Goal: Navigation & Orientation: Find specific page/section

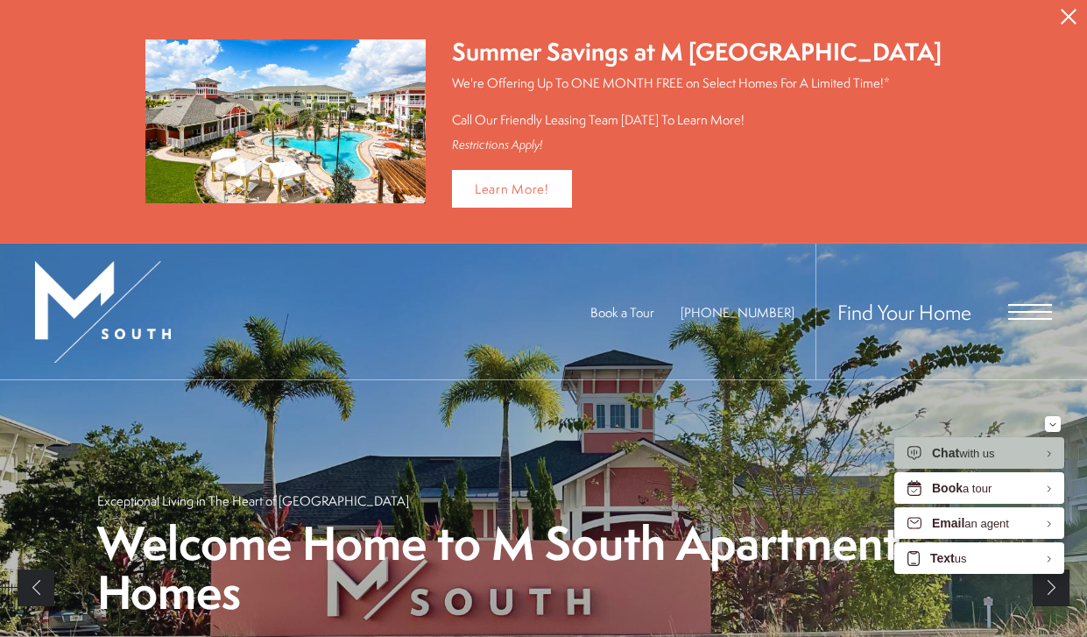
click at [1017, 313] on span "Open Menu" at bounding box center [1030, 312] width 44 height 16
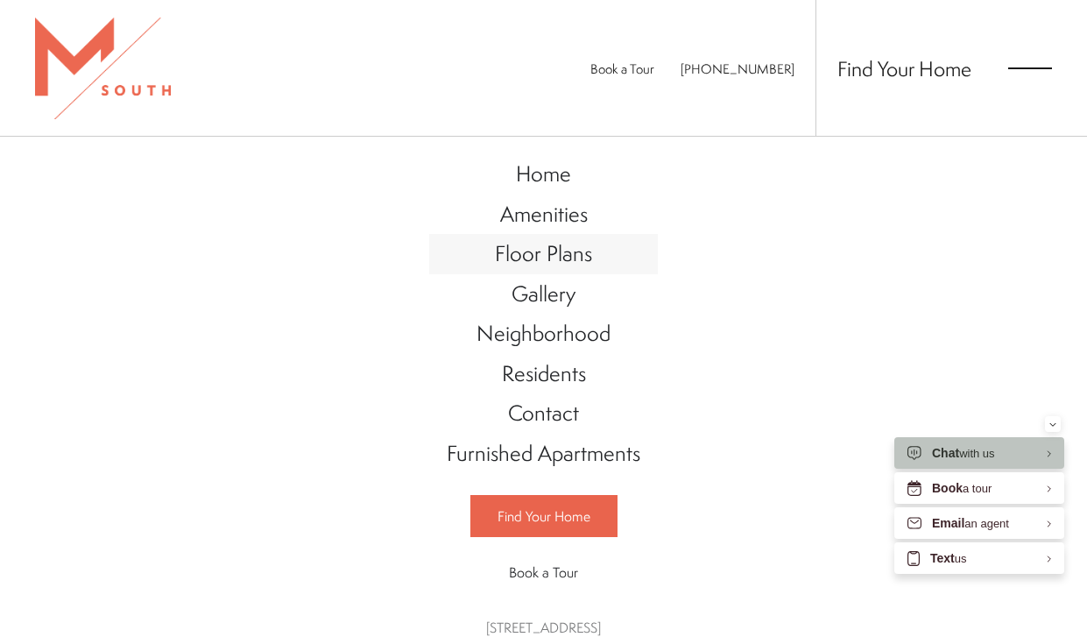
click at [552, 251] on span "Floor Plans" at bounding box center [543, 253] width 97 height 30
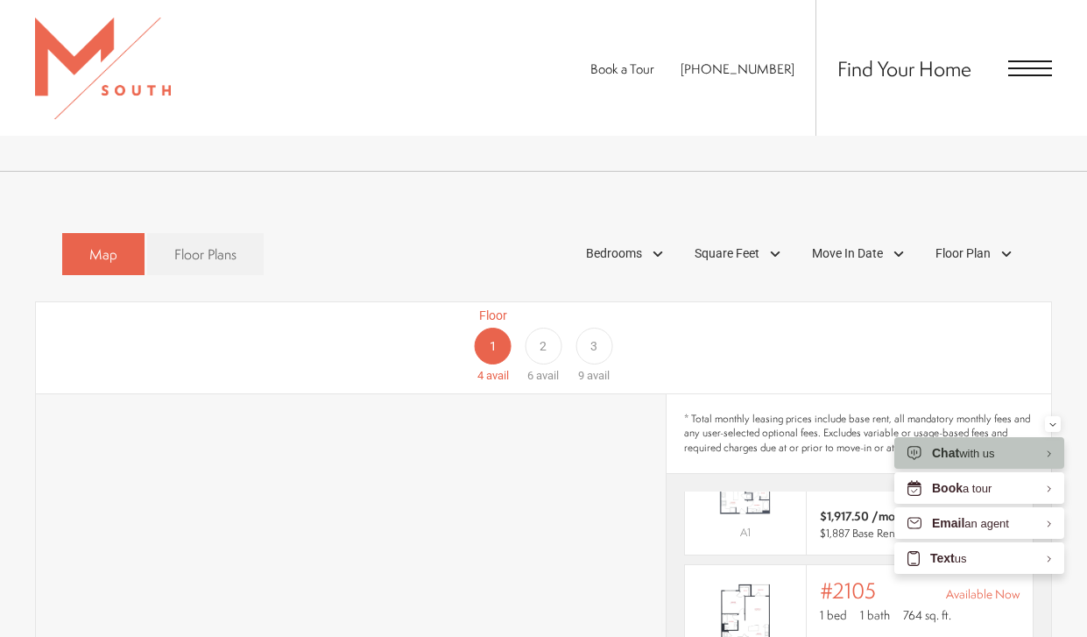
scroll to position [814, 0]
click at [535, 329] on div "2" at bounding box center [542, 347] width 37 height 37
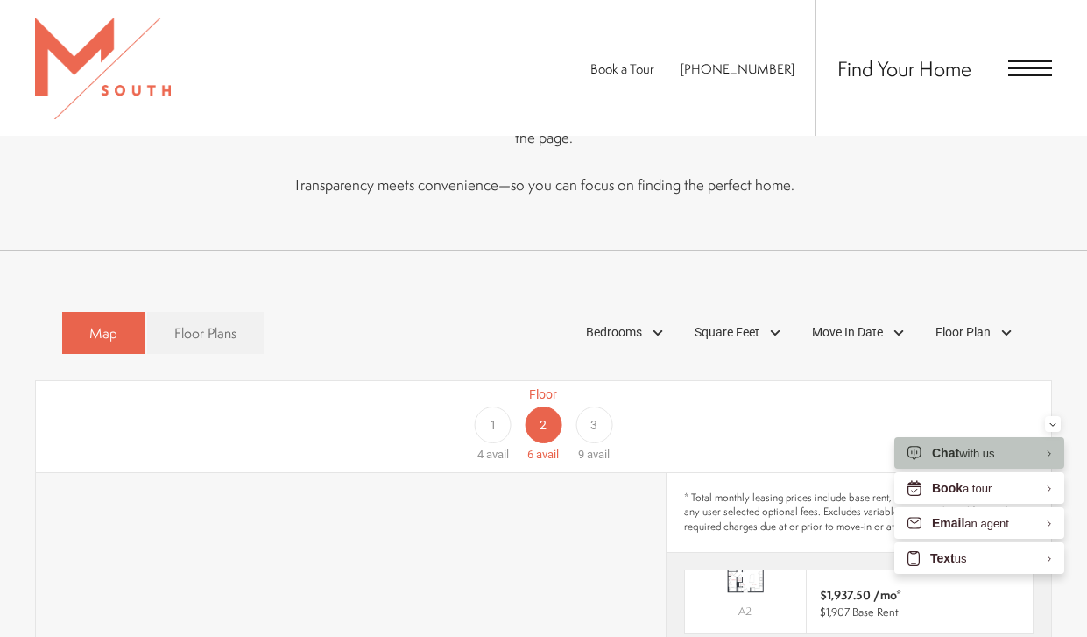
scroll to position [684, 0]
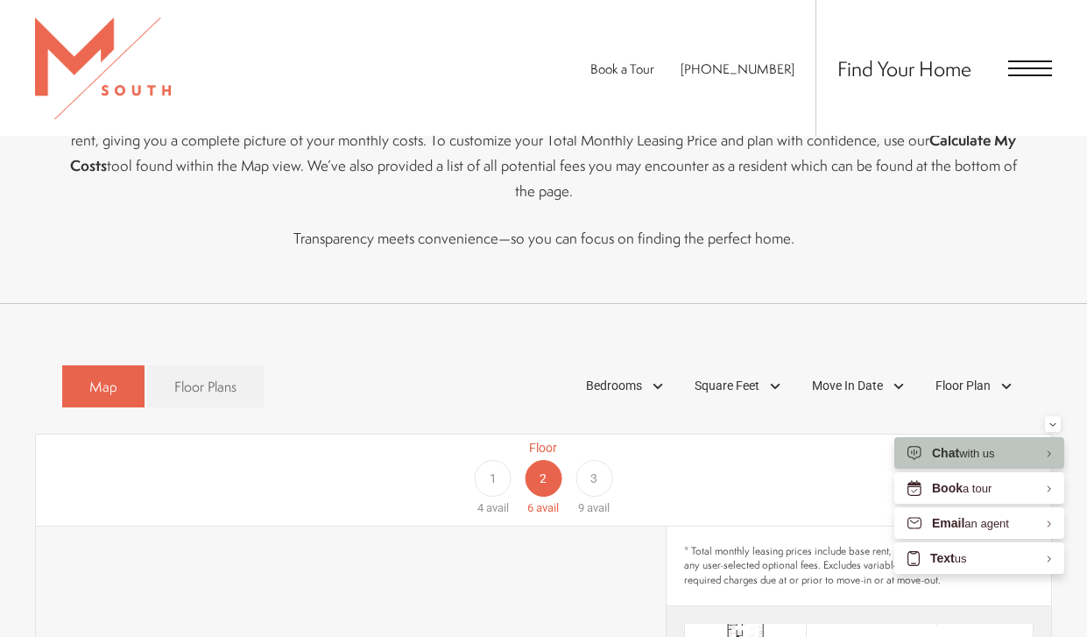
click at [595, 469] on span "3" at bounding box center [593, 478] width 7 height 18
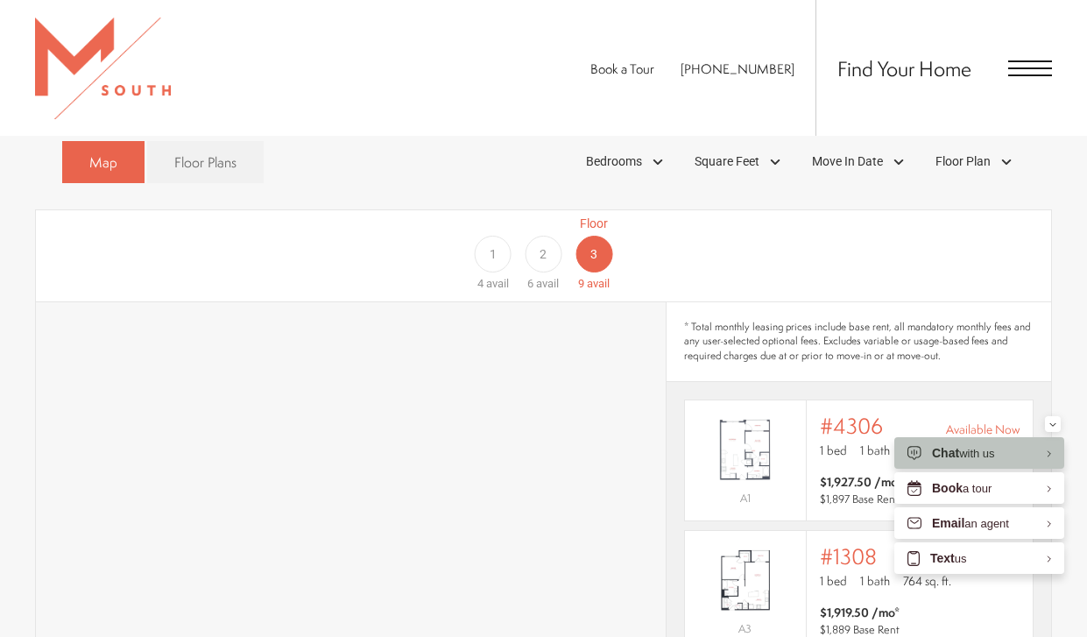
scroll to position [738, 0]
